Goal: Task Accomplishment & Management: Use online tool/utility

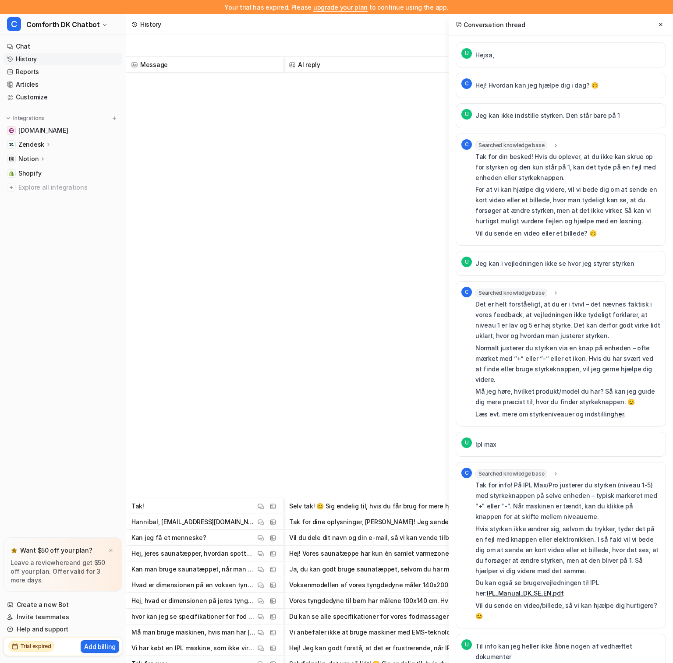
scroll to position [399, 0]
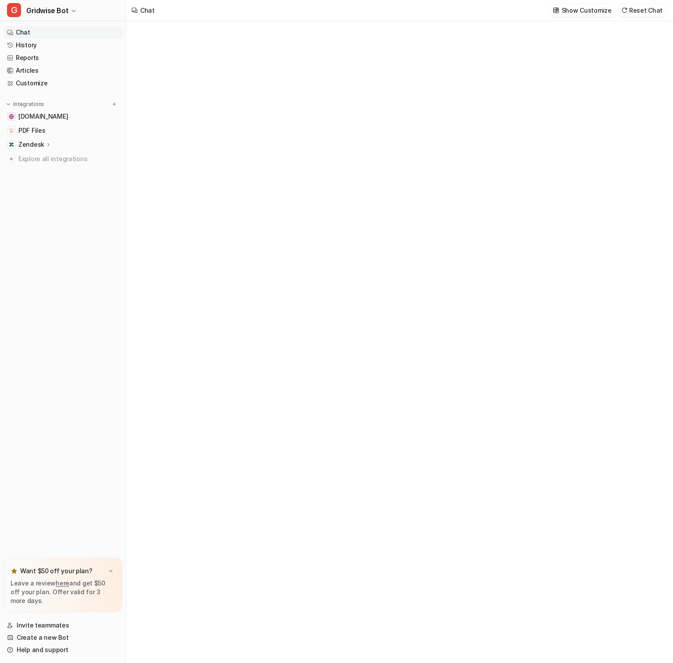
type textarea "**********"
click at [67, 11] on button "G Gridwise Bot" at bounding box center [63, 10] width 126 height 21
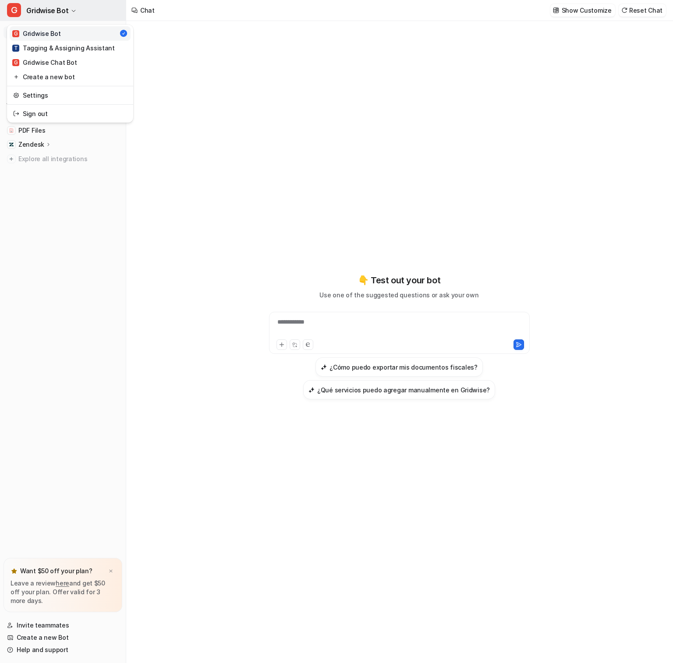
click at [67, 11] on button "G Gridwise Bot" at bounding box center [63, 10] width 126 height 21
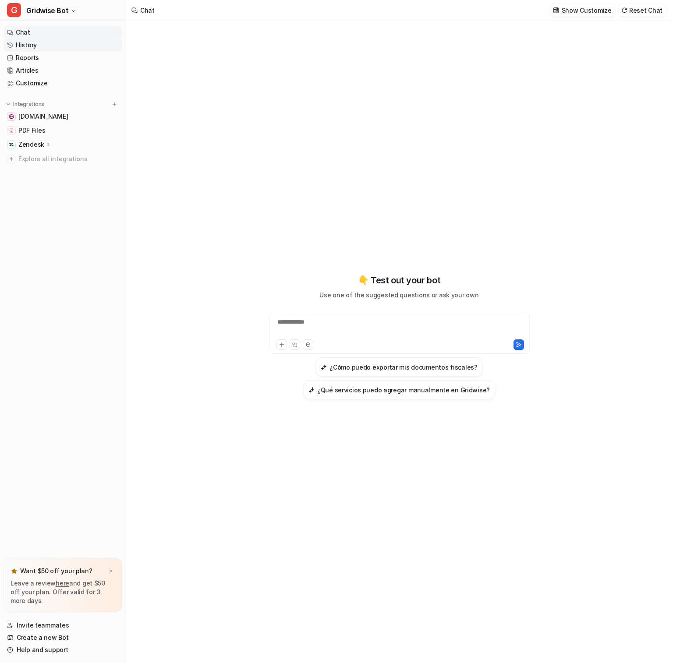
click at [42, 45] on link "History" at bounding box center [63, 45] width 119 height 12
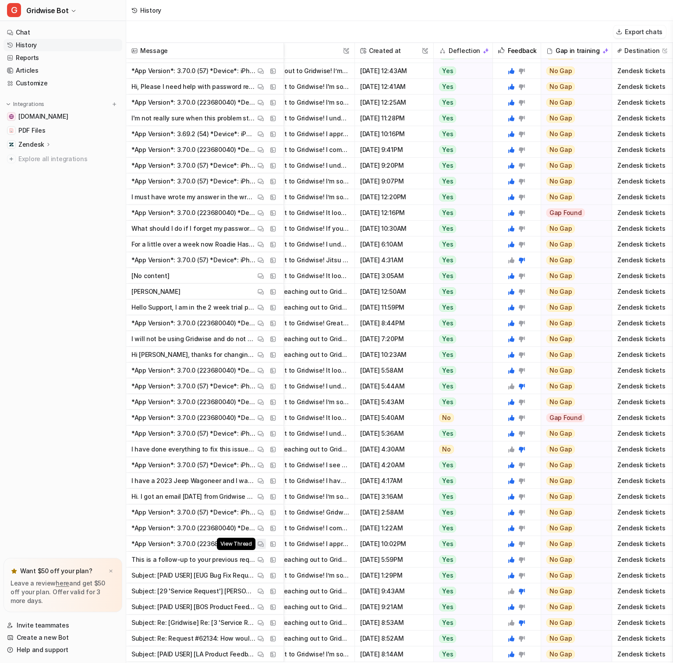
click at [261, 547] on img at bounding box center [261, 544] width 6 height 7
click at [262, 561] on img at bounding box center [261, 560] width 6 height 7
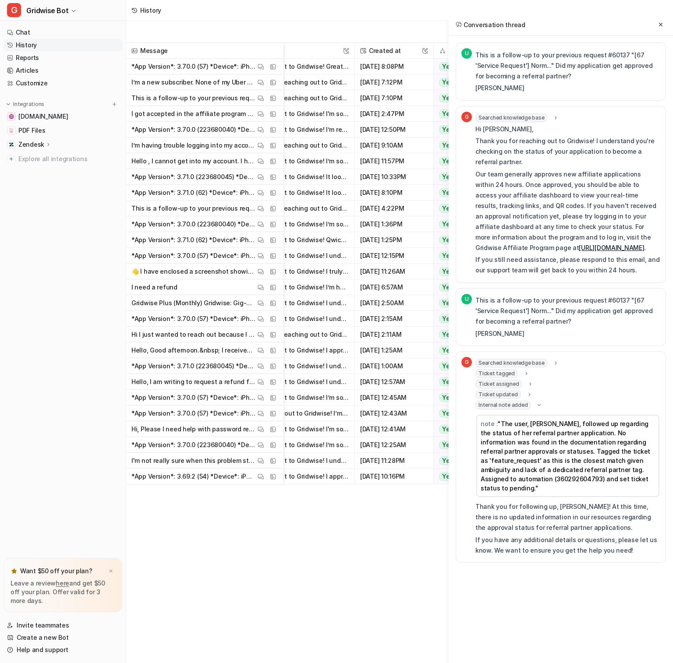
scroll to position [0, 111]
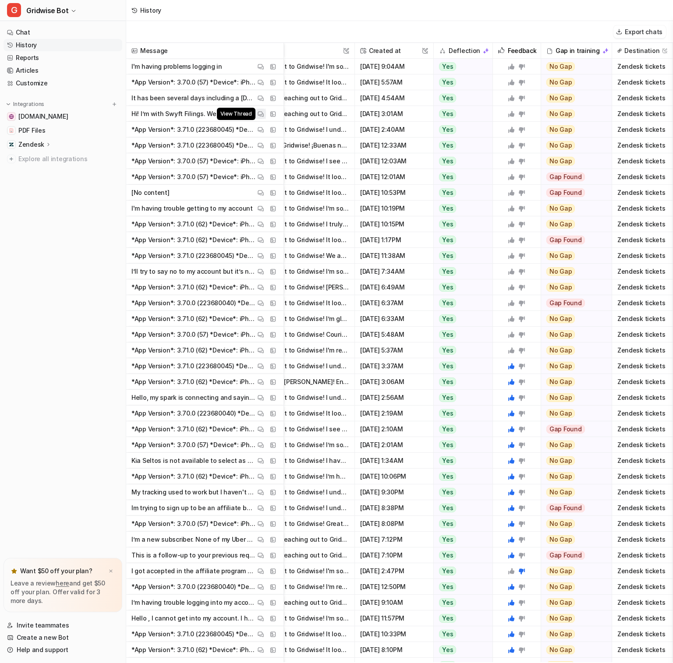
click at [260, 113] on img at bounding box center [261, 114] width 6 height 7
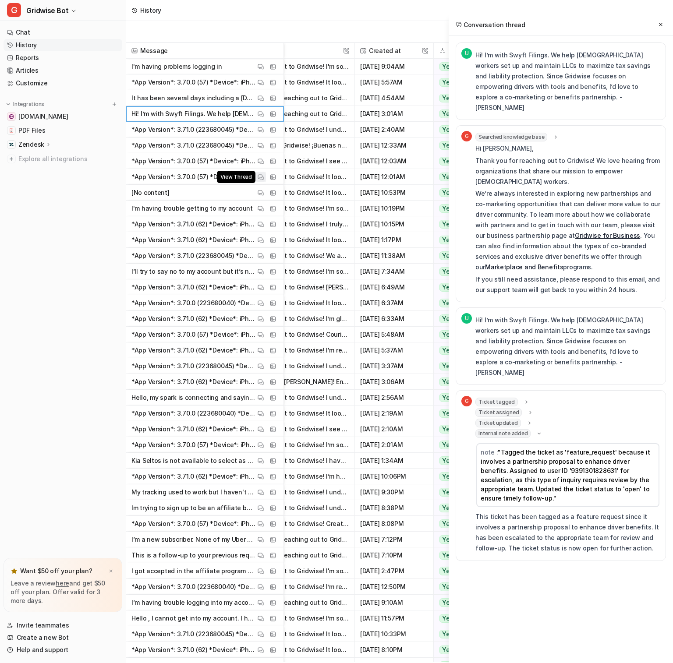
click at [256, 178] on button "View Thread" at bounding box center [260, 177] width 11 height 11
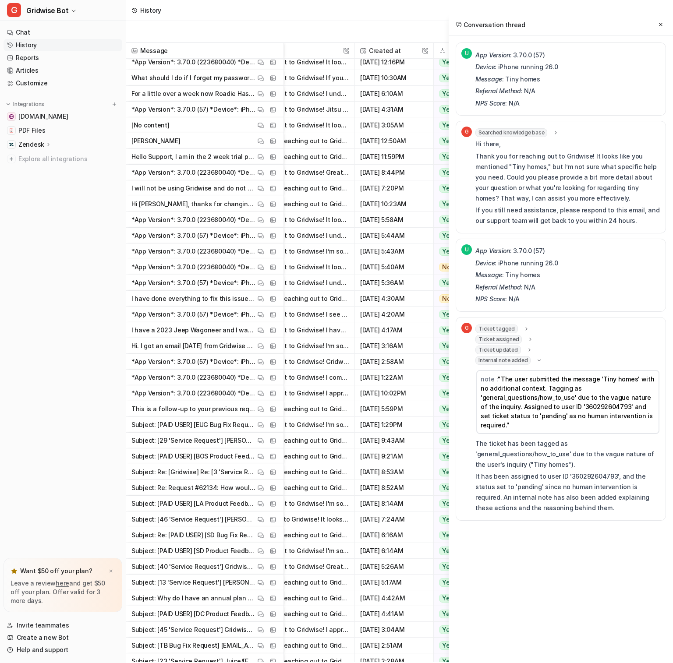
scroll to position [963, 111]
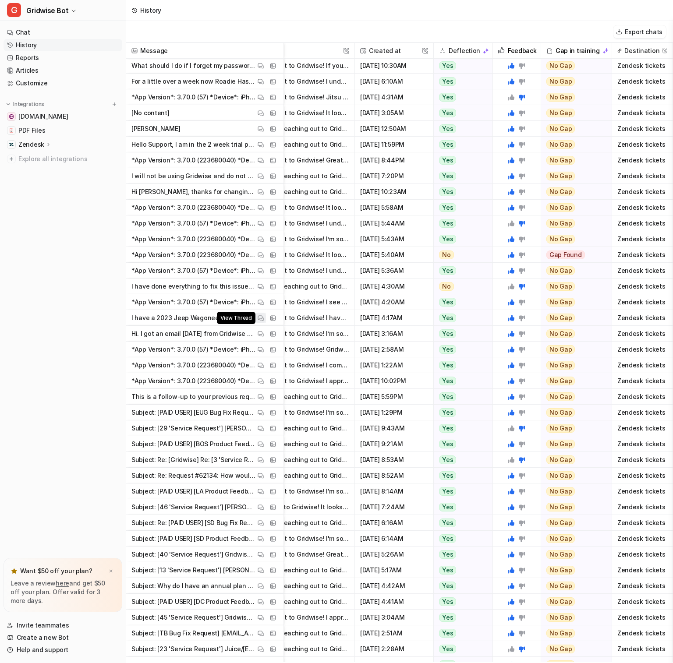
click at [262, 318] on img at bounding box center [261, 318] width 6 height 7
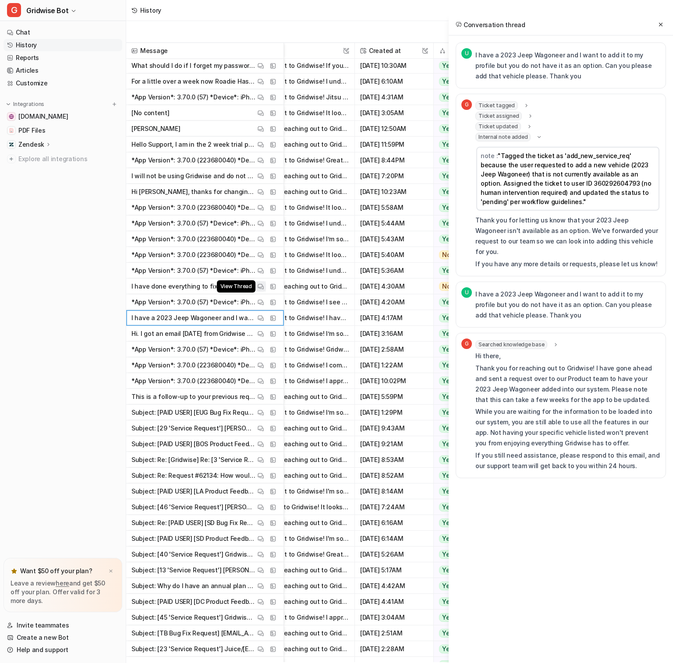
click at [259, 288] on img at bounding box center [261, 286] width 6 height 7
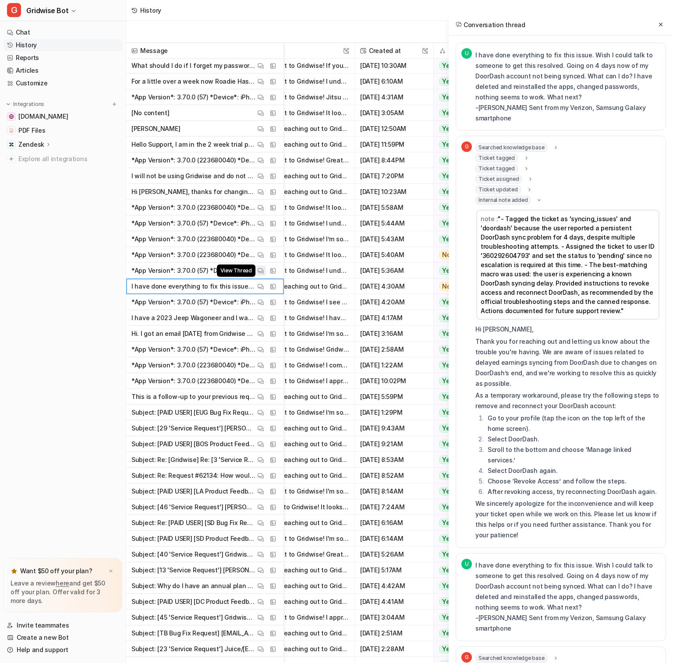
click at [262, 275] on button "View Thread" at bounding box center [260, 270] width 11 height 11
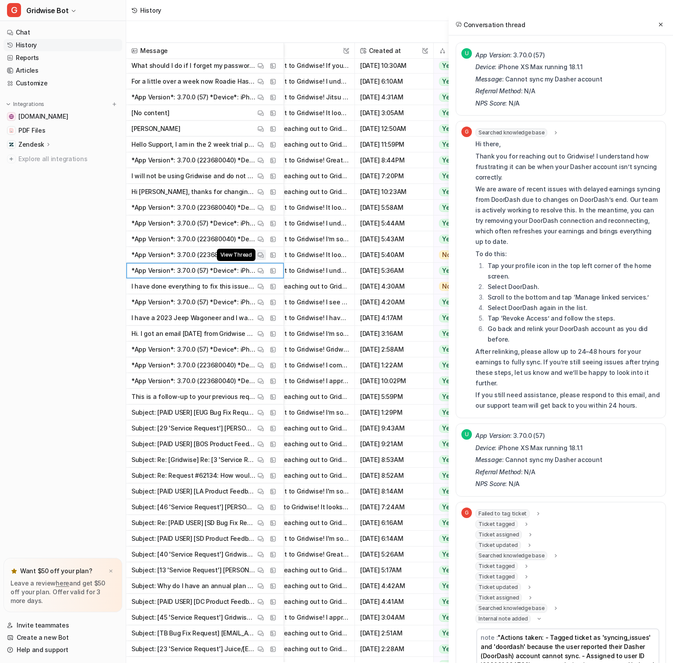
click at [263, 255] on img at bounding box center [261, 255] width 6 height 7
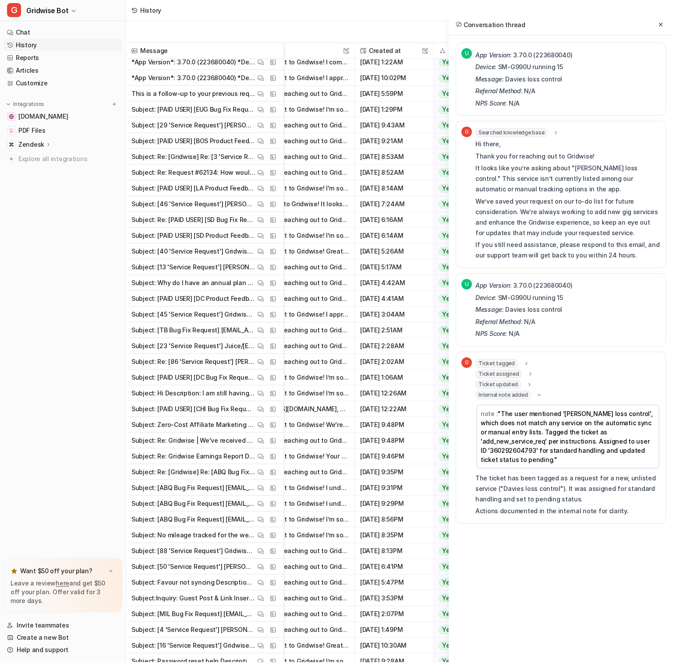
scroll to position [1268, 111]
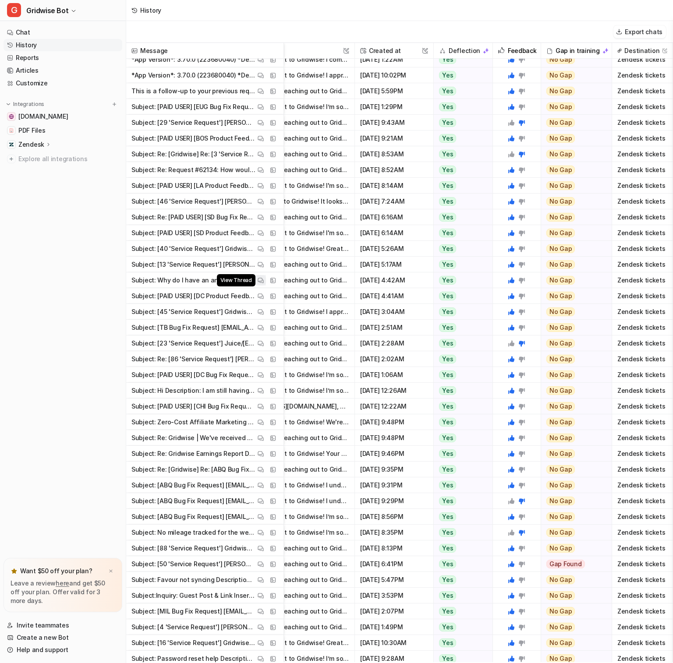
click at [260, 281] on img at bounding box center [261, 280] width 6 height 7
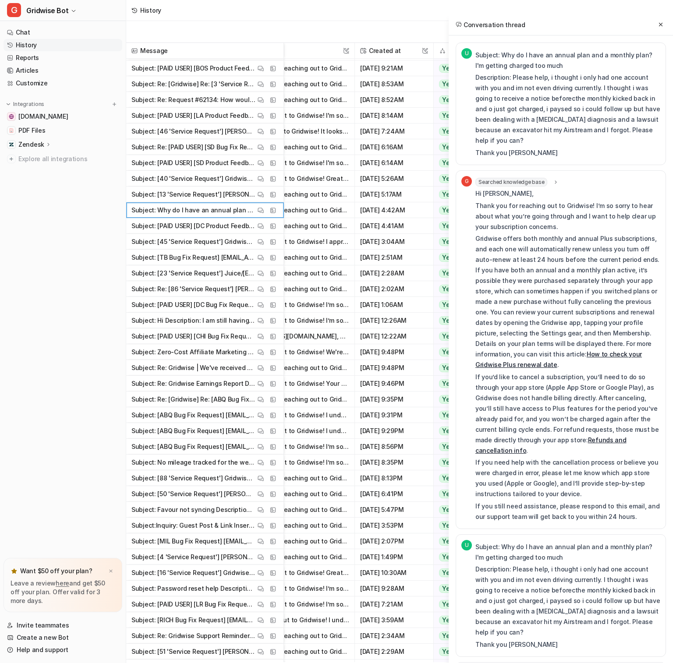
scroll to position [1336, 111]
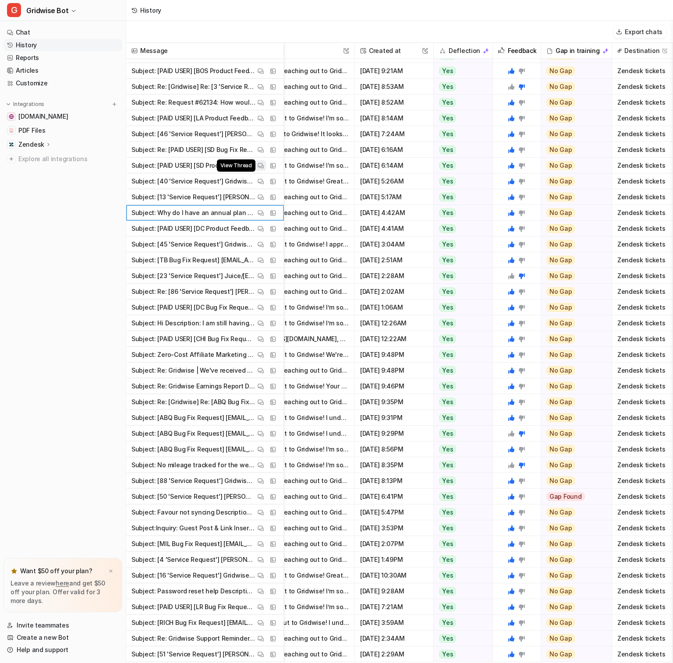
click at [260, 166] on img at bounding box center [261, 165] width 6 height 7
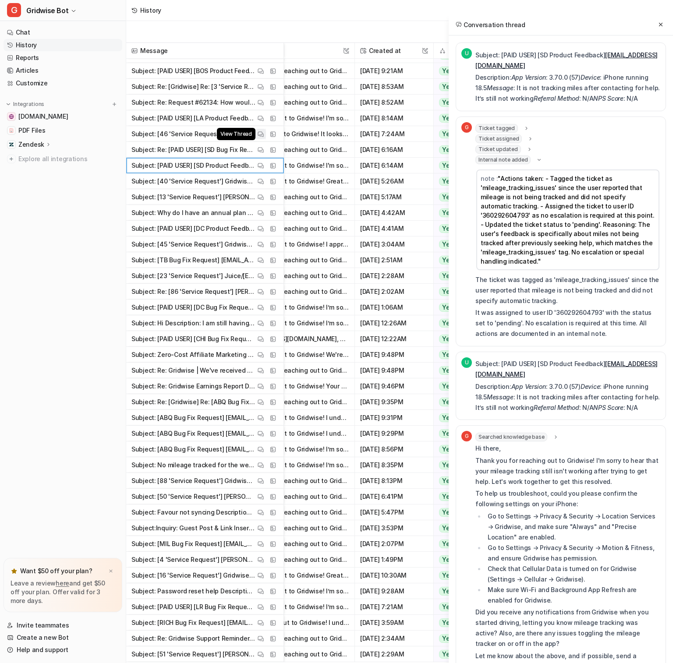
click at [258, 135] on img at bounding box center [261, 134] width 6 height 7
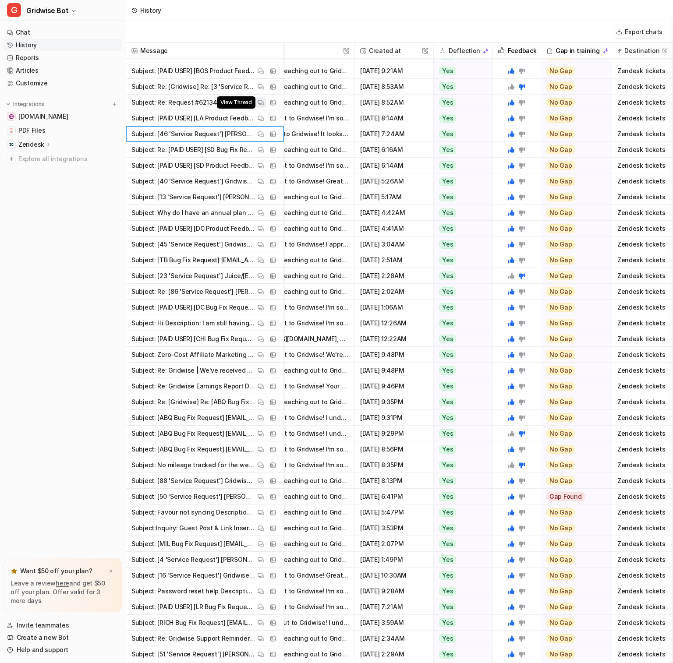
click at [261, 104] on img at bounding box center [261, 102] width 6 height 7
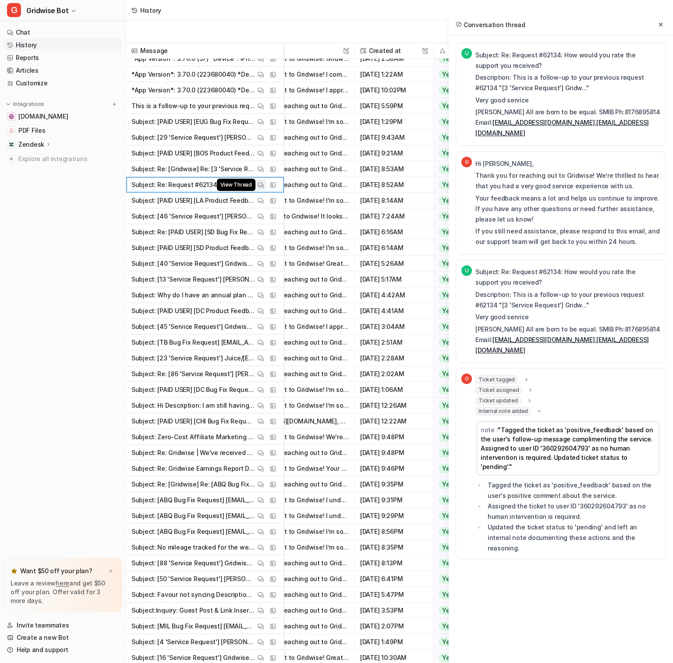
scroll to position [1204, 111]
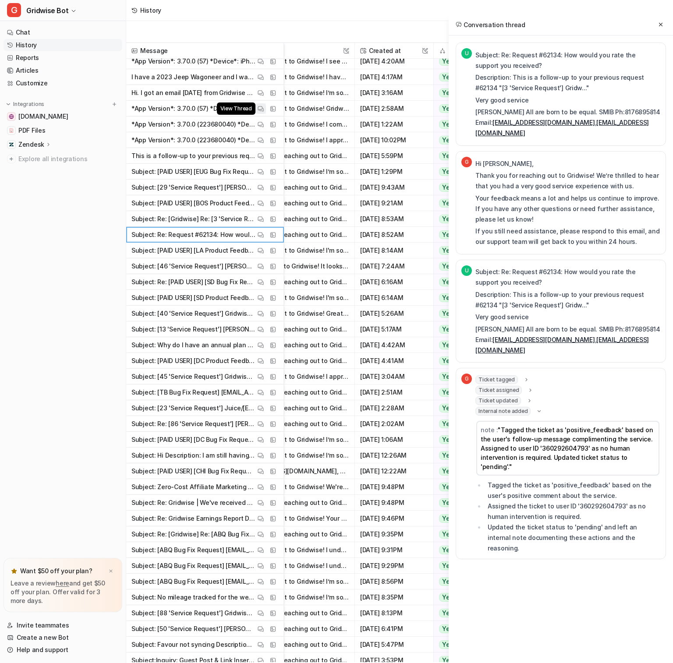
click at [261, 104] on button "View Thread" at bounding box center [260, 108] width 11 height 11
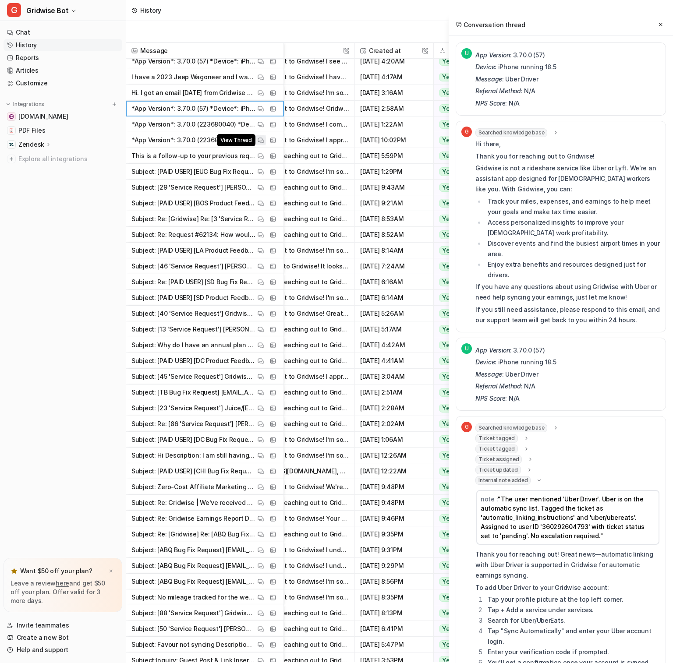
click at [262, 139] on img at bounding box center [261, 140] width 6 height 7
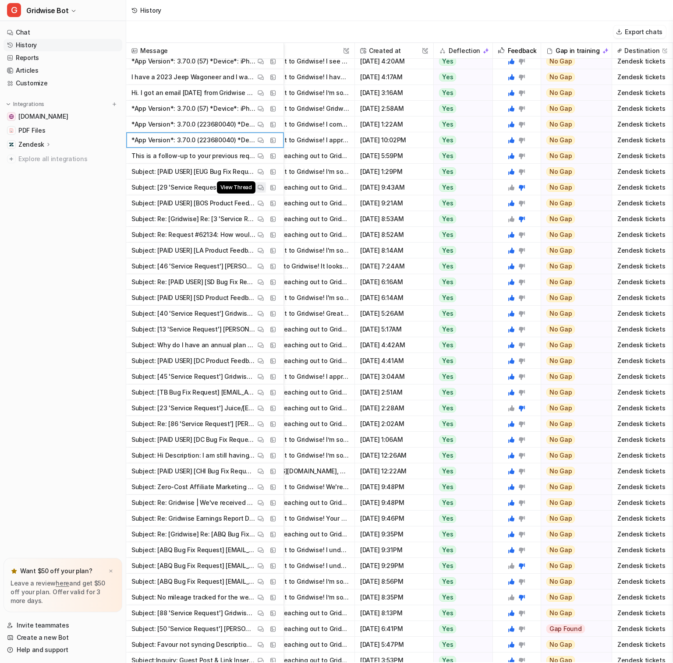
click at [262, 186] on img at bounding box center [261, 187] width 6 height 7
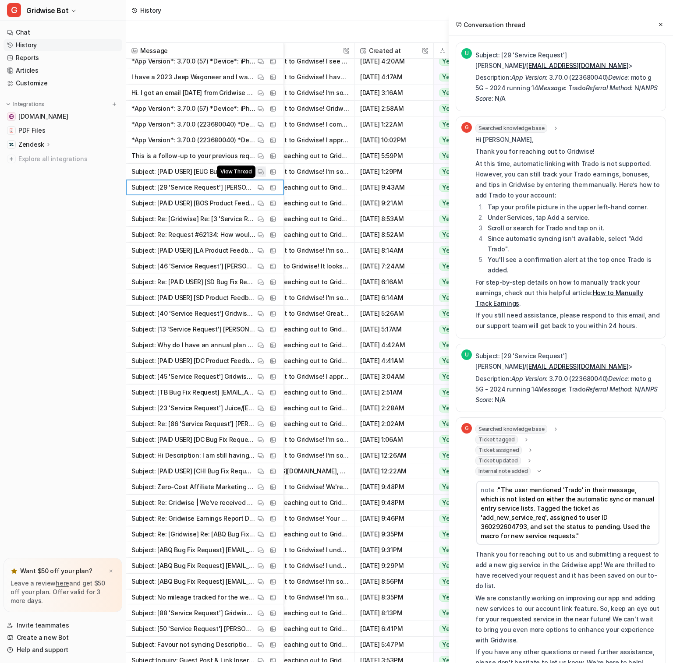
click at [263, 174] on img at bounding box center [261, 172] width 6 height 7
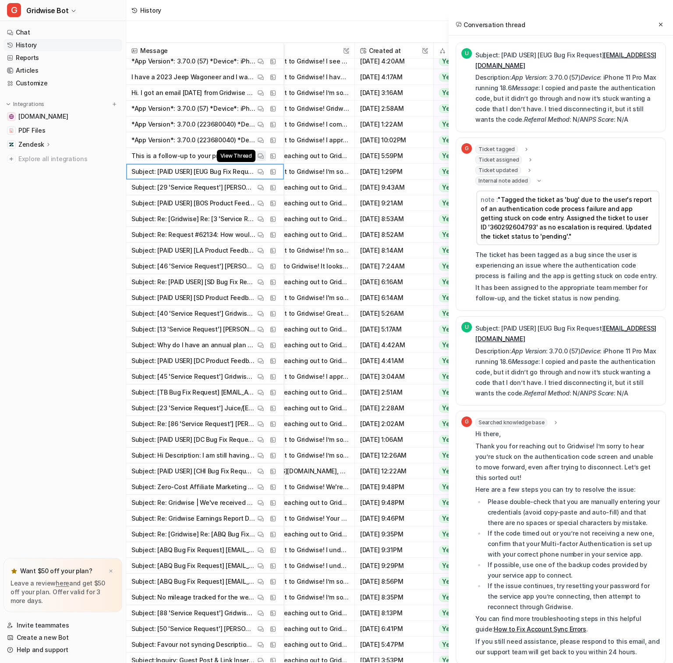
click at [263, 158] on img at bounding box center [261, 156] width 6 height 7
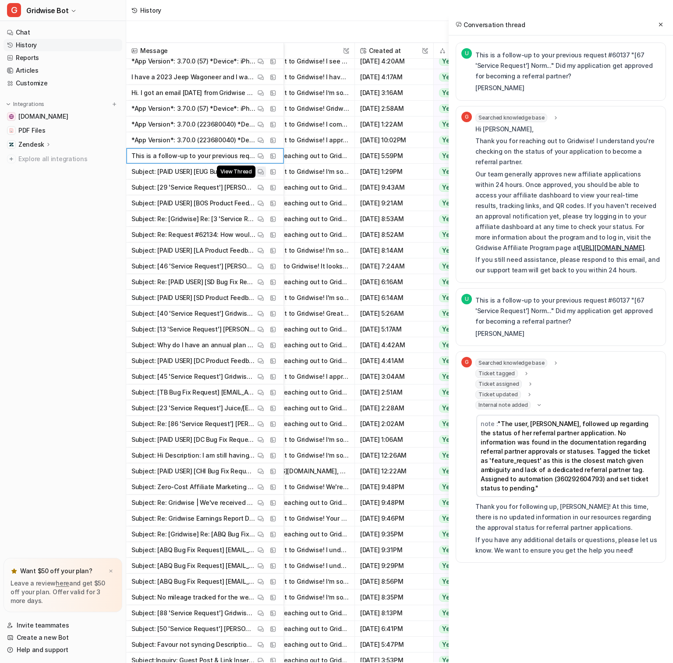
click at [263, 173] on img at bounding box center [261, 172] width 6 height 7
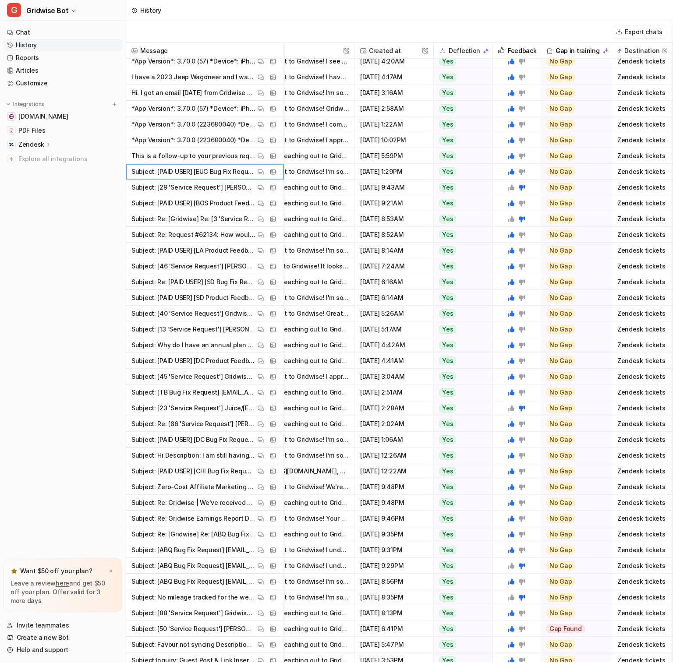
click at [258, 149] on span "This is a follow-up to your previous request #60137 "[67 'Service Request'] Nor…" at bounding box center [205, 156] width 150 height 16
drag, startPoint x: 422, startPoint y: 158, endPoint x: 358, endPoint y: 160, distance: 63.5
click at [358, 160] on span "[DATE] 5:59PM" at bounding box center [393, 156] width 71 height 16
copy span "[DATE] 5:59PM"
click at [262, 157] on img at bounding box center [261, 156] width 6 height 7
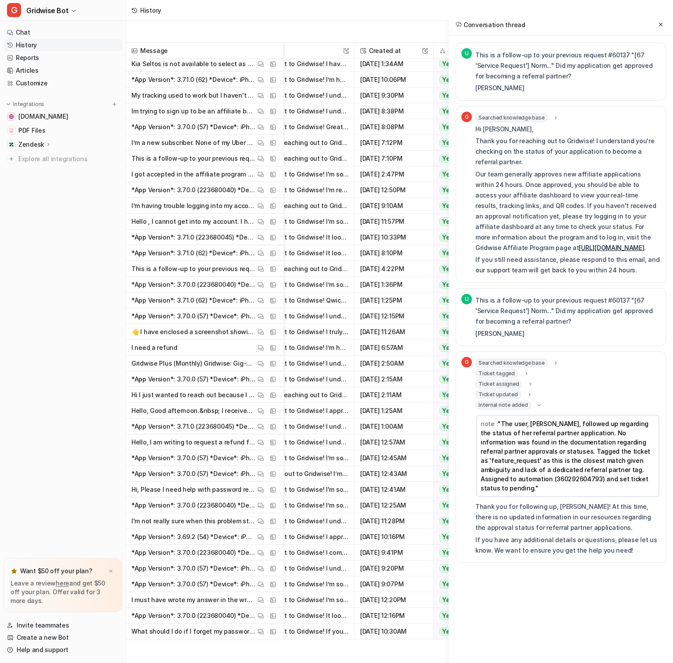
scroll to position [0, 111]
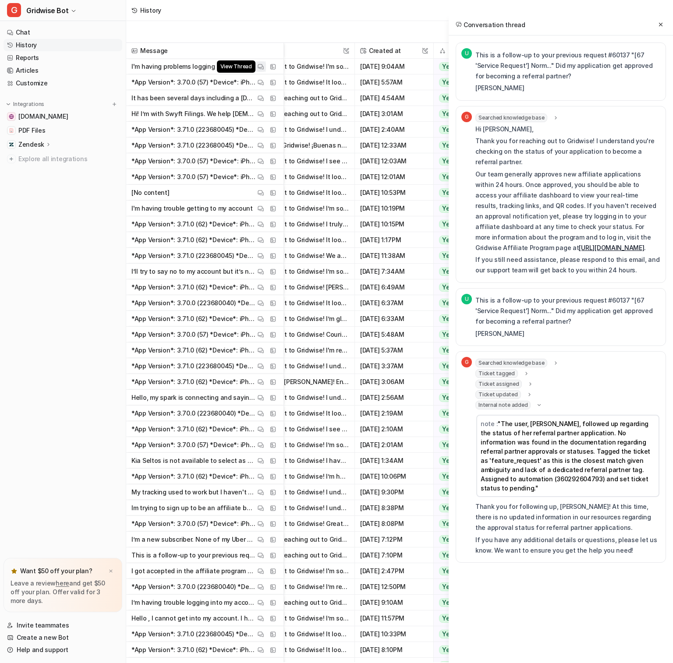
click at [262, 66] on img at bounding box center [261, 67] width 6 height 7
